Goal: Use online tool/utility: Use online tool/utility

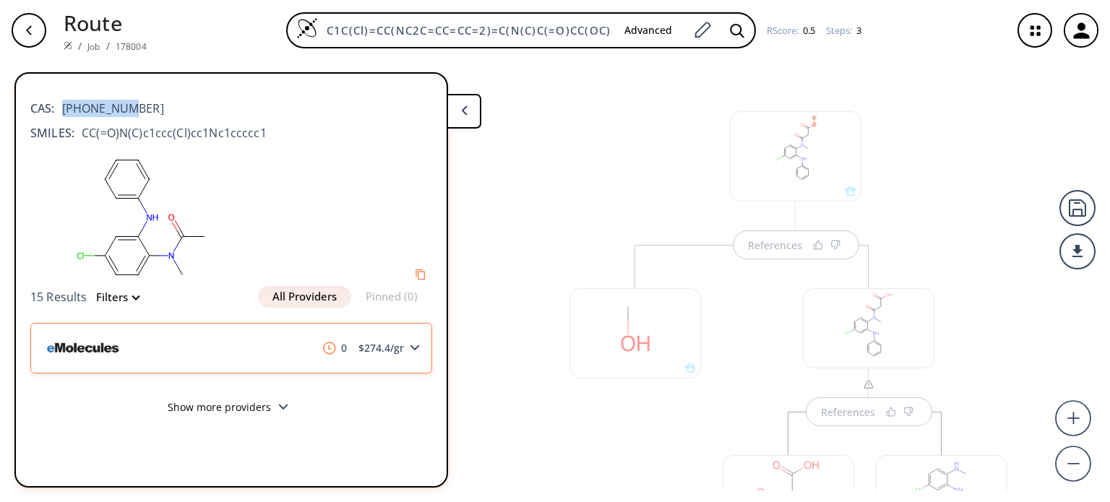
scroll to position [337, 0]
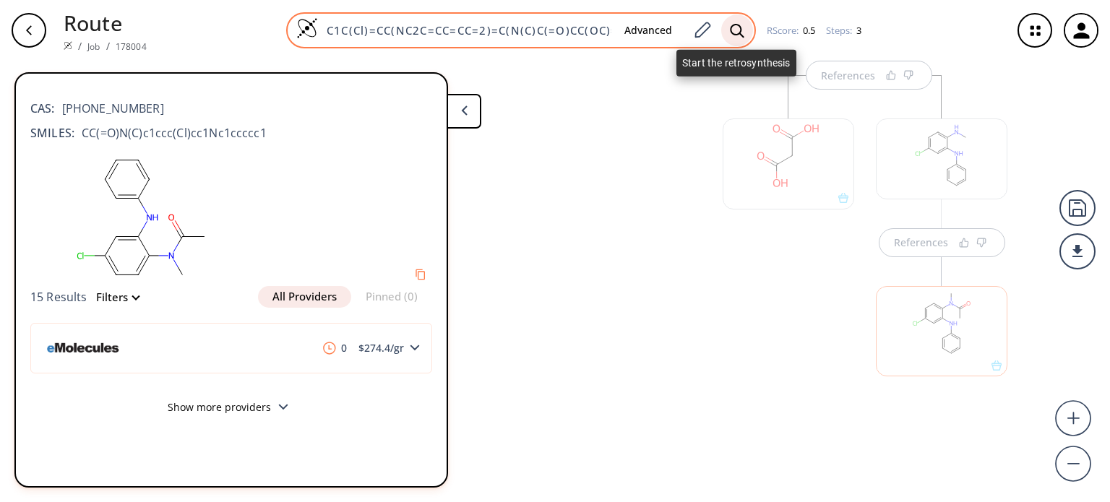
click at [737, 30] on icon at bounding box center [737, 30] width 14 height 15
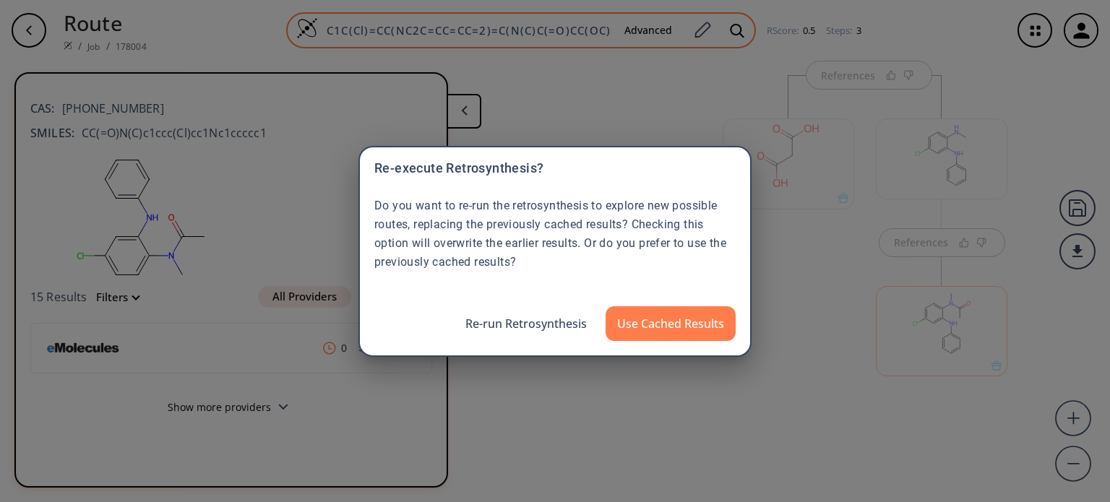
drag, startPoint x: 698, startPoint y: 32, endPoint x: 711, endPoint y: 46, distance: 19.4
click at [701, 32] on div "Re-execute Retrosynthesis? Do you want to re-run the retrosynthesis to explore …" at bounding box center [555, 251] width 1110 height 502
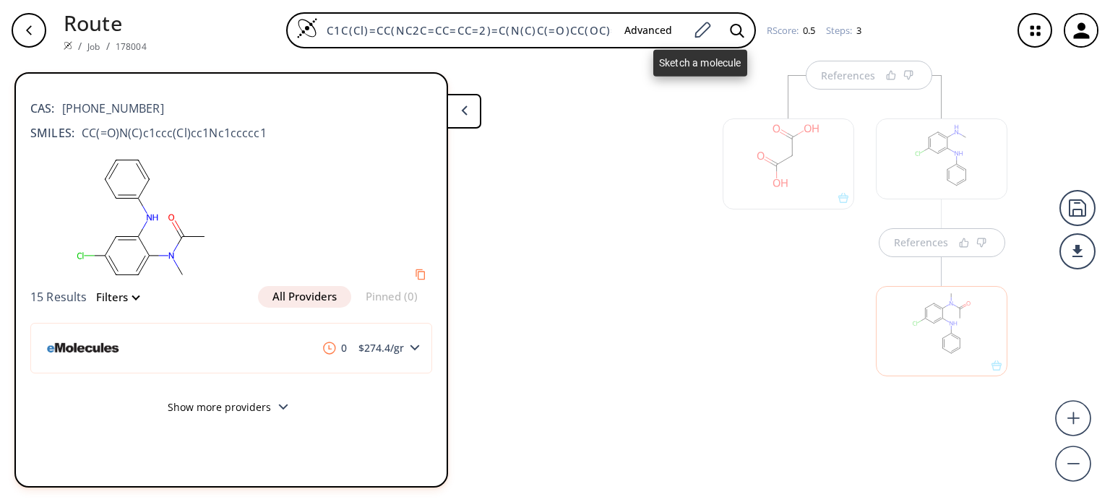
scroll to position [0, 40]
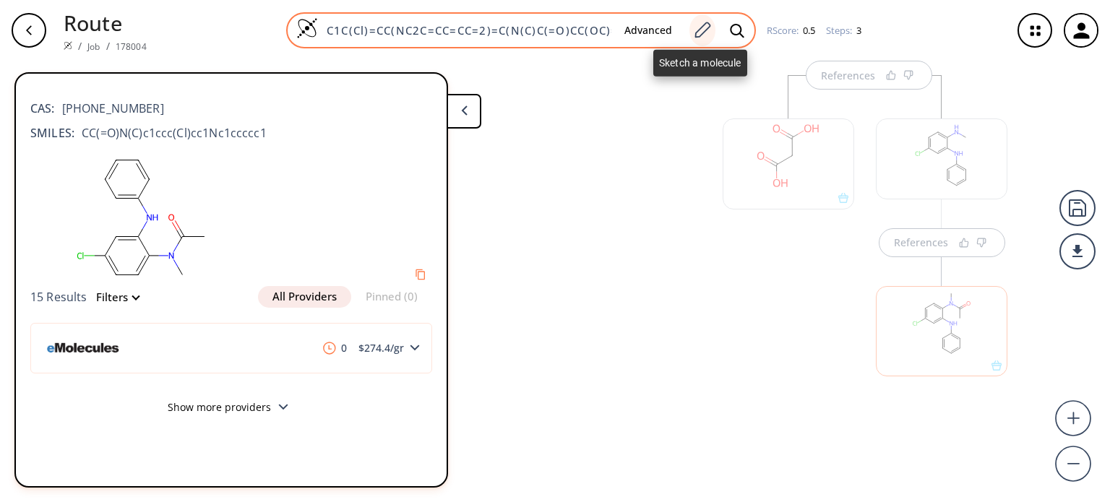
click at [712, 30] on div at bounding box center [703, 30] width 26 height 32
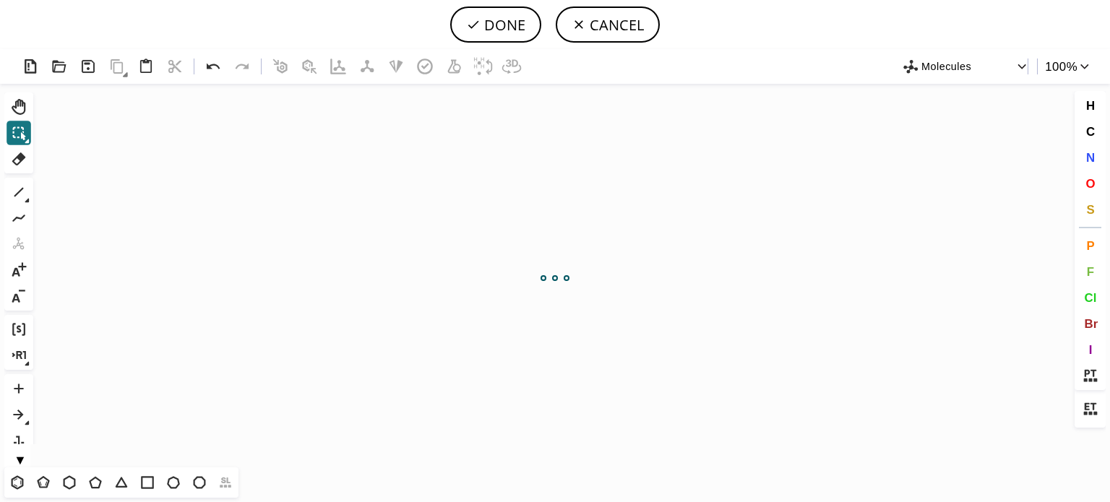
scroll to position [0, 0]
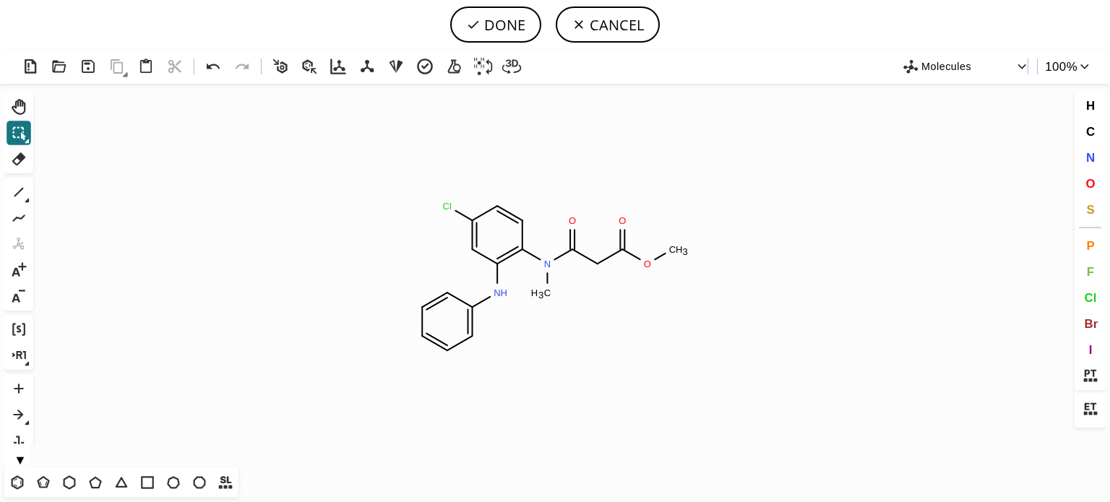
drag, startPoint x: 16, startPoint y: 161, endPoint x: 50, endPoint y: 159, distance: 34.0
click at [29, 159] on button "Del" at bounding box center [19, 159] width 25 height 25
click at [581, 257] on icon "Created with [PERSON_NAME] 2.3.0 Cl N H N C H 3 O O C H 3 O" at bounding box center [555, 276] width 1032 height 384
click at [593, 270] on tspan "3" at bounding box center [590, 266] width 5 height 11
click at [575, 248] on circle at bounding box center [572, 249] width 19 height 19
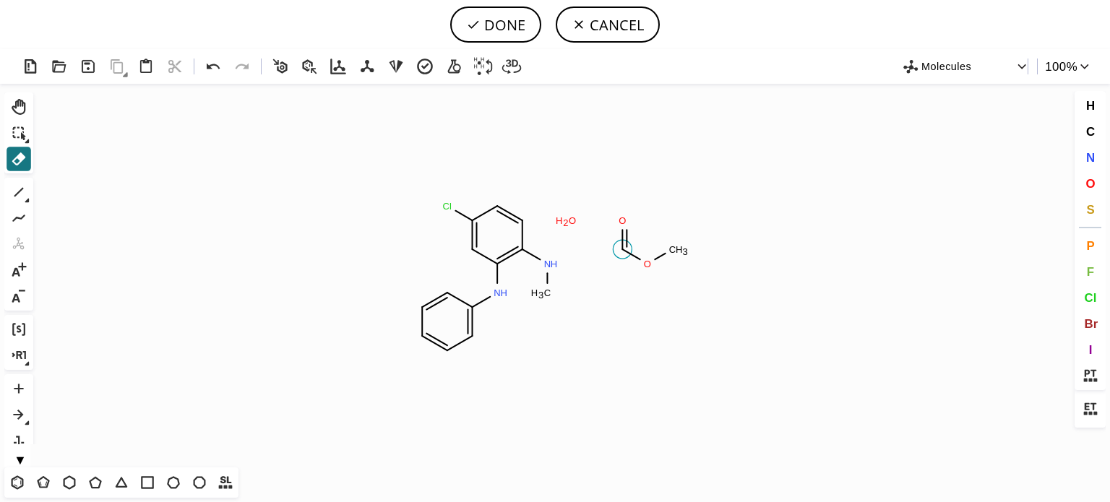
click at [615, 248] on circle at bounding box center [622, 249] width 19 height 19
click at [556, 218] on tspan "H" at bounding box center [559, 220] width 7 height 11
click at [573, 224] on tspan "O" at bounding box center [572, 220] width 7 height 11
drag, startPoint x: 619, startPoint y: 225, endPoint x: 651, endPoint y: 245, distance: 37.7
click at [621, 224] on tspan "O" at bounding box center [622, 220] width 7 height 11
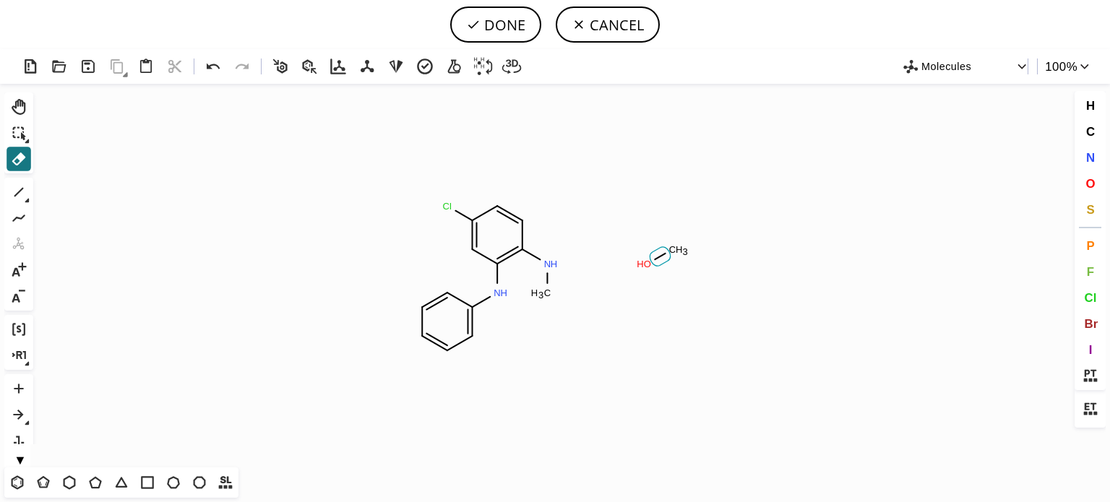
drag, startPoint x: 654, startPoint y: 262, endPoint x: 662, endPoint y: 265, distance: 9.1
click at [662, 265] on icon "Created with [PERSON_NAME] 2.3.0 N H Cl N H C H 3 O H C H 3" at bounding box center [555, 276] width 1032 height 384
drag, startPoint x: 676, startPoint y: 255, endPoint x: 656, endPoint y: 262, distance: 21.5
click at [676, 254] on rect at bounding box center [679, 250] width 26 height 19
click at [654, 264] on rect at bounding box center [641, 264] width 27 height 19
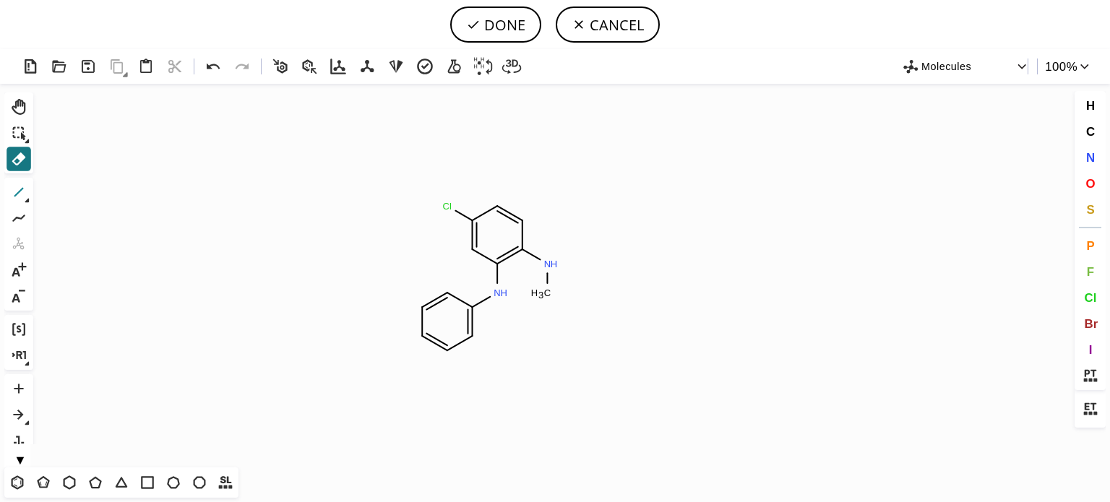
click at [20, 192] on icon at bounding box center [18, 192] width 9 height 9
drag, startPoint x: 548, startPoint y: 265, endPoint x: 555, endPoint y: 301, distance: 36.2
drag, startPoint x: 1089, startPoint y: 184, endPoint x: 800, endPoint y: 188, distance: 289.9
click at [1086, 184] on span "O" at bounding box center [1090, 183] width 9 height 14
drag, startPoint x: 580, startPoint y: 251, endPoint x: 557, endPoint y: 291, distance: 46.6
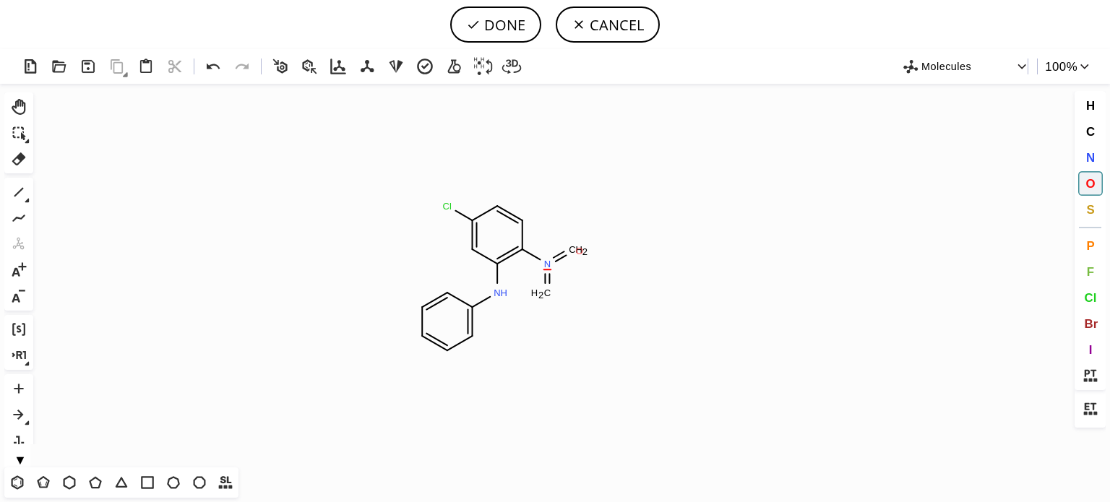
click at [576, 256] on tspan "O" at bounding box center [579, 251] width 7 height 11
click at [557, 291] on tspan "O" at bounding box center [556, 291] width 7 height 11
click at [500, 30] on button "DONE" at bounding box center [495, 25] width 91 height 36
type input "C1=CC(N(=O)=O)=C(NC2=CC=CC=C2)C=C1Cl"
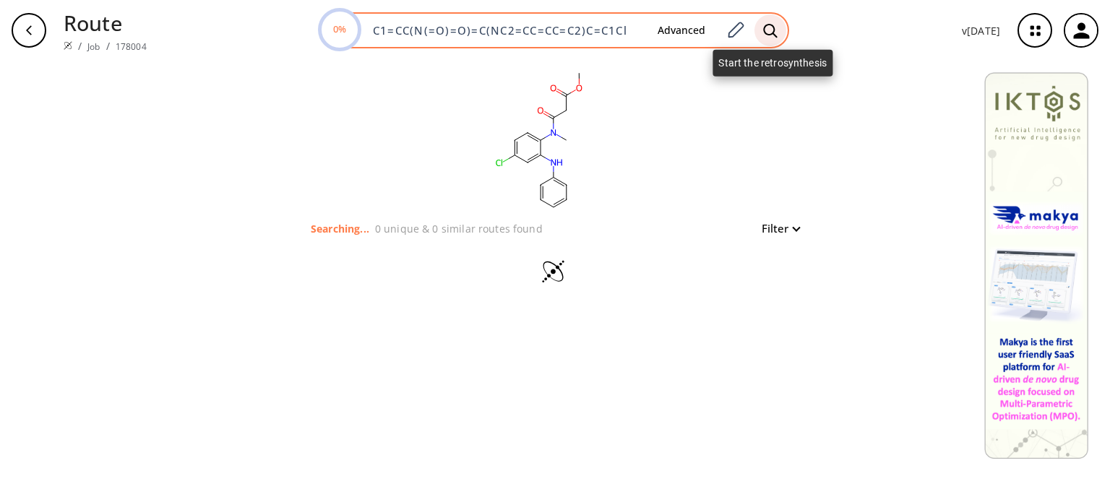
click at [776, 26] on icon at bounding box center [770, 30] width 14 height 15
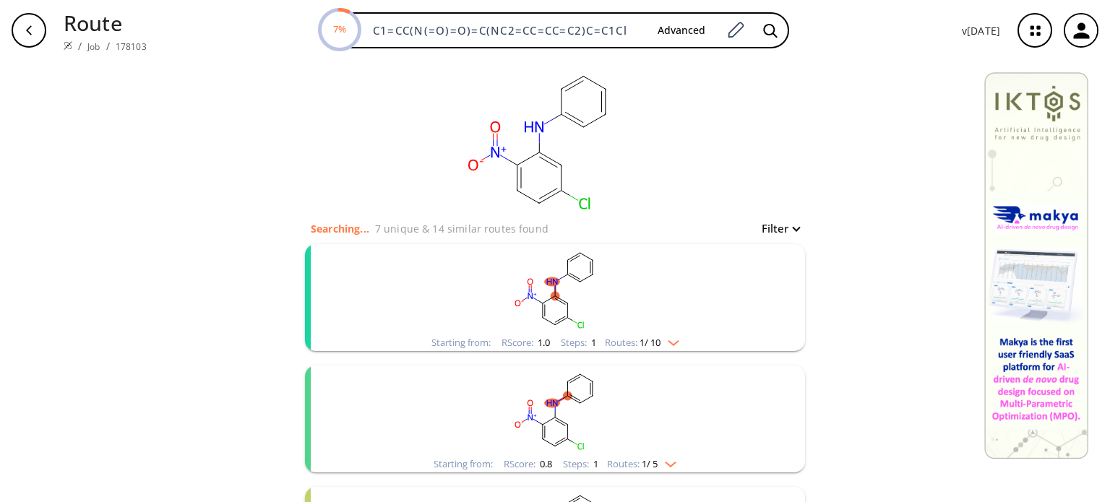
click at [674, 347] on div "Routes: 1 / 10" at bounding box center [642, 342] width 74 height 9
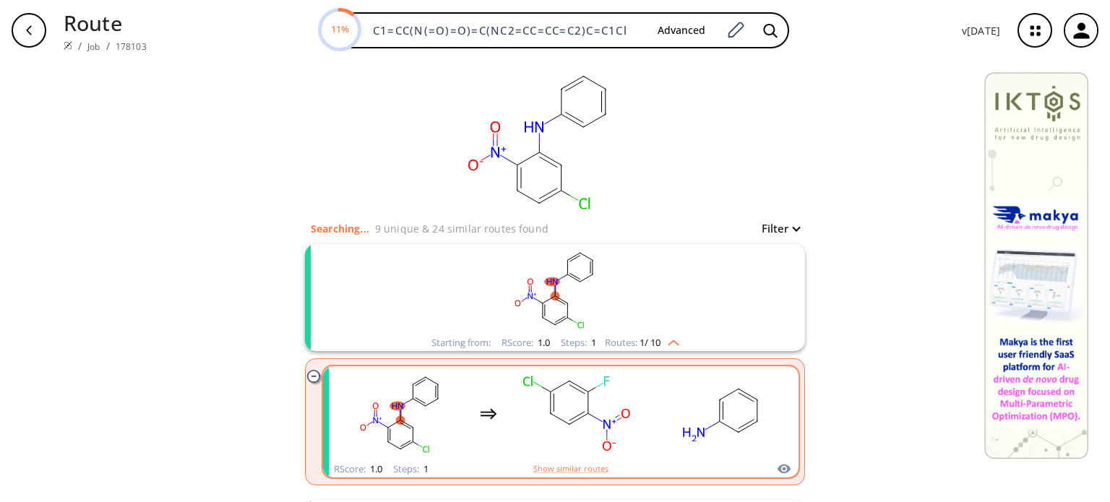
click at [601, 421] on ellipse "clusters" at bounding box center [610, 424] width 18 height 13
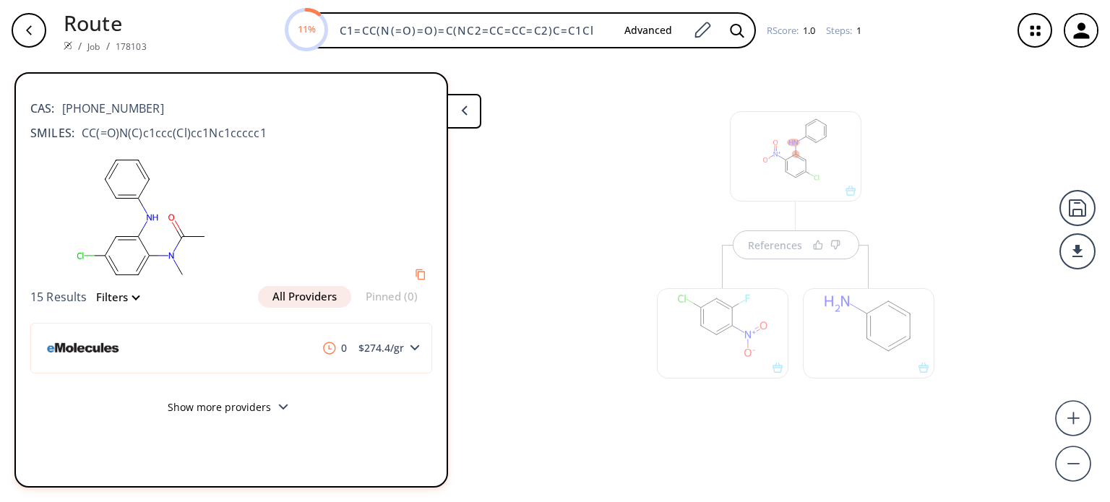
click at [826, 167] on div at bounding box center [796, 156] width 132 height 90
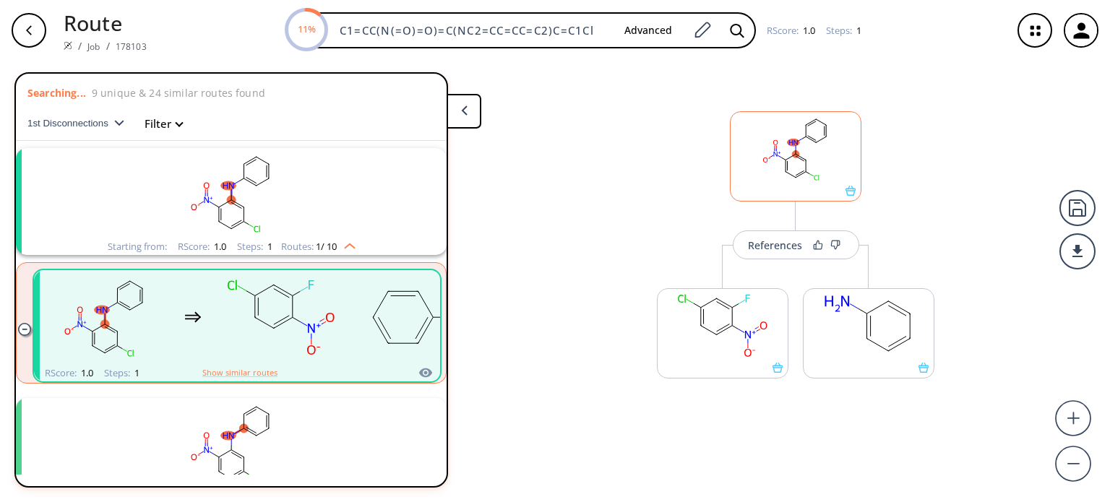
scroll to position [32, 0]
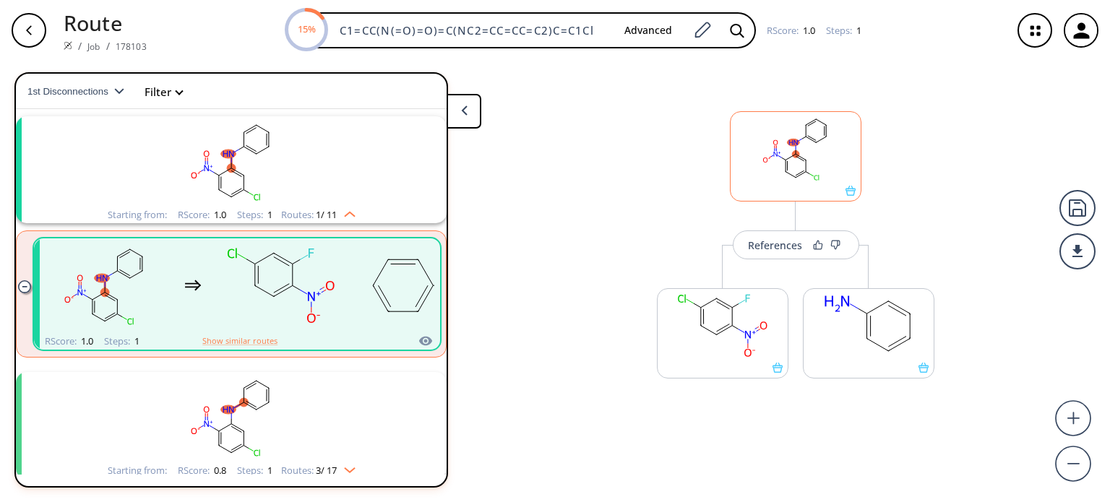
click at [826, 167] on rect at bounding box center [796, 149] width 130 height 74
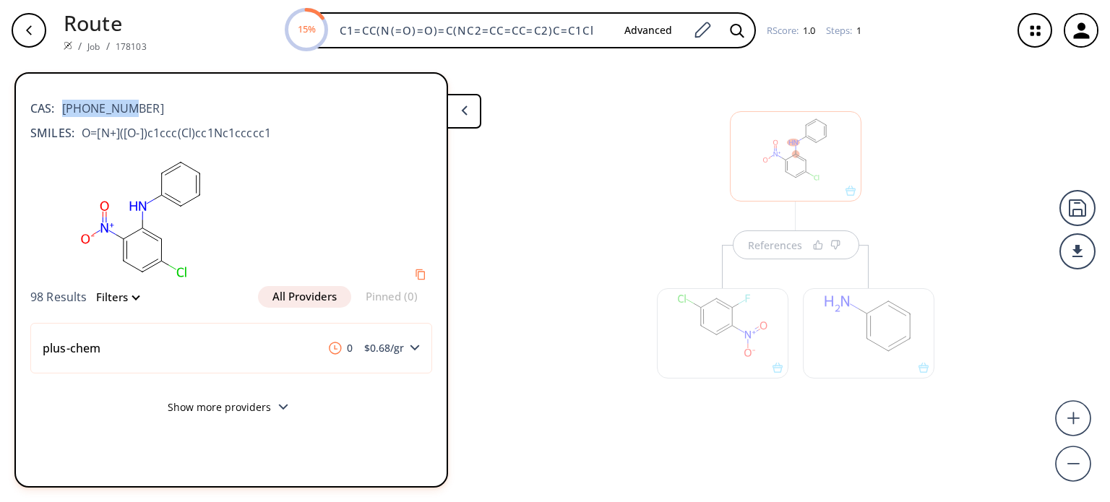
drag, startPoint x: 127, startPoint y: 109, endPoint x: 61, endPoint y: 107, distance: 65.1
click at [61, 107] on div "CAS: [PHONE_NUMBER]" at bounding box center [231, 101] width 402 height 32
copy span "[PHONE_NUMBER]"
